Goal: Find specific page/section: Find specific page/section

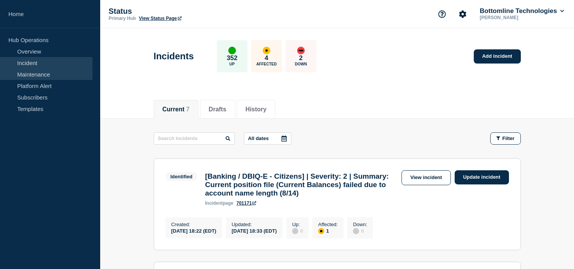
click at [35, 68] on link "Maintenance" at bounding box center [46, 73] width 93 height 11
